Goal: Information Seeking & Learning: Learn about a topic

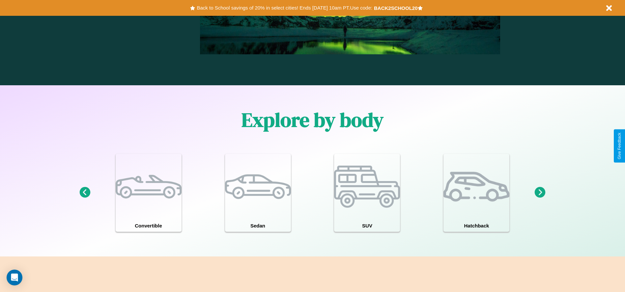
scroll to position [945, 0]
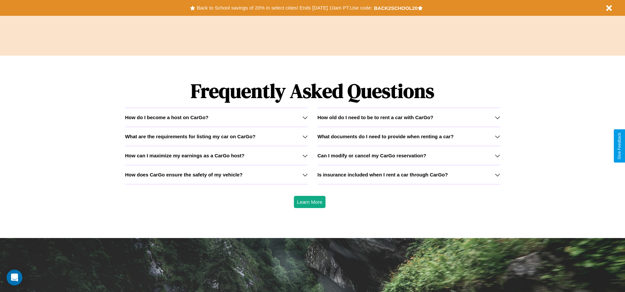
click at [216, 175] on h3 "How does CarGo ensure the safety of my vehicle?" at bounding box center [184, 175] width 118 height 6
click at [497, 175] on icon at bounding box center [497, 174] width 5 height 5
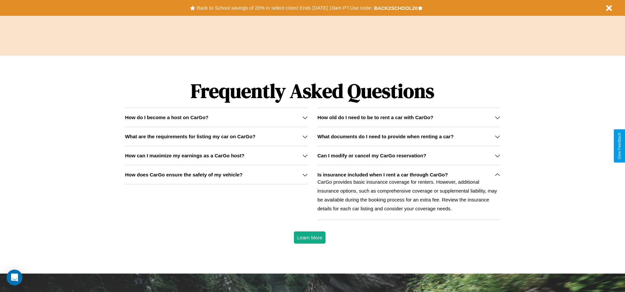
click at [305, 136] on icon at bounding box center [304, 136] width 5 height 5
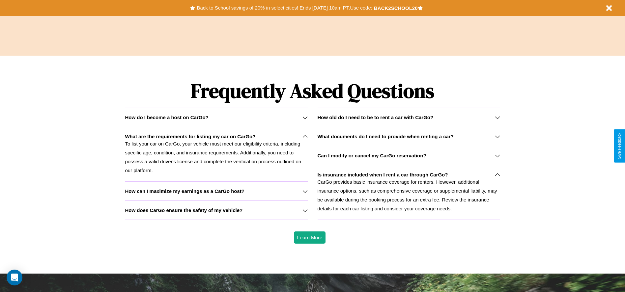
click at [216, 191] on h3 "How can I maximize my earnings as a CarGo host?" at bounding box center [185, 191] width 120 height 6
click at [497, 175] on icon at bounding box center [497, 174] width 5 height 5
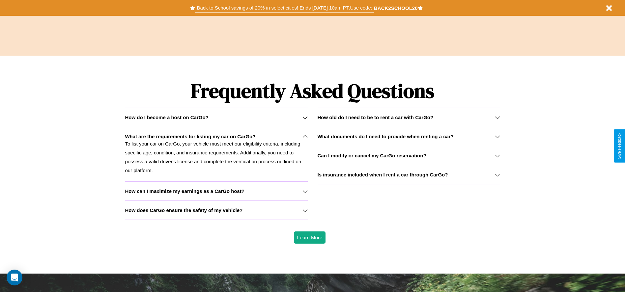
click at [284, 8] on button "Back to School savings of 20% in select cities! Ends [DATE] 10am PT. Use code:" at bounding box center [284, 7] width 178 height 9
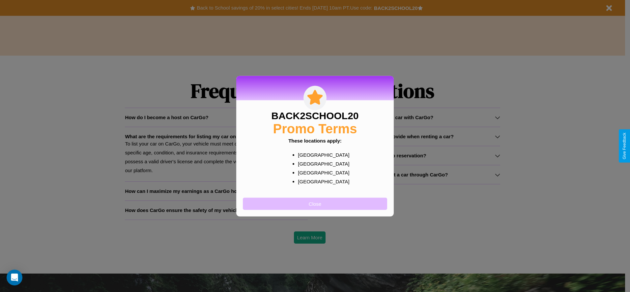
click at [315, 203] on button "Close" at bounding box center [315, 204] width 144 height 12
